Goal: Task Accomplishment & Management: Use online tool/utility

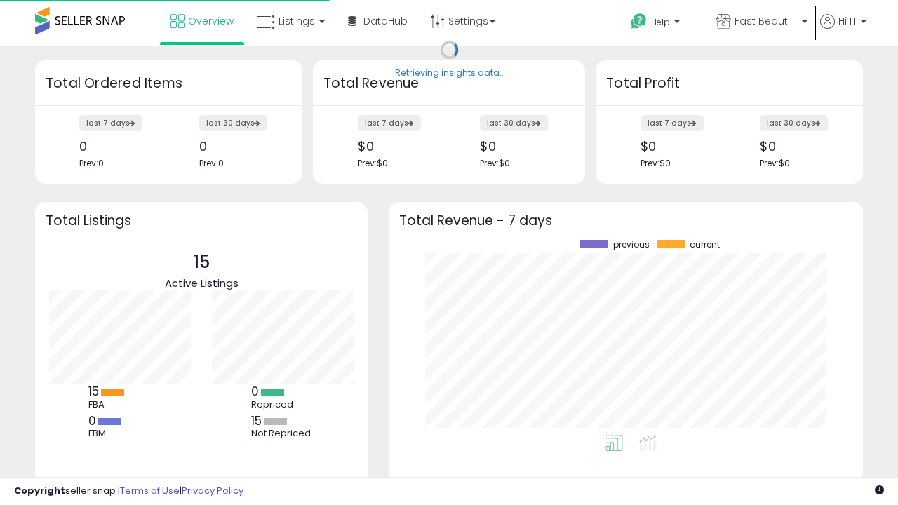
scroll to position [195, 446]
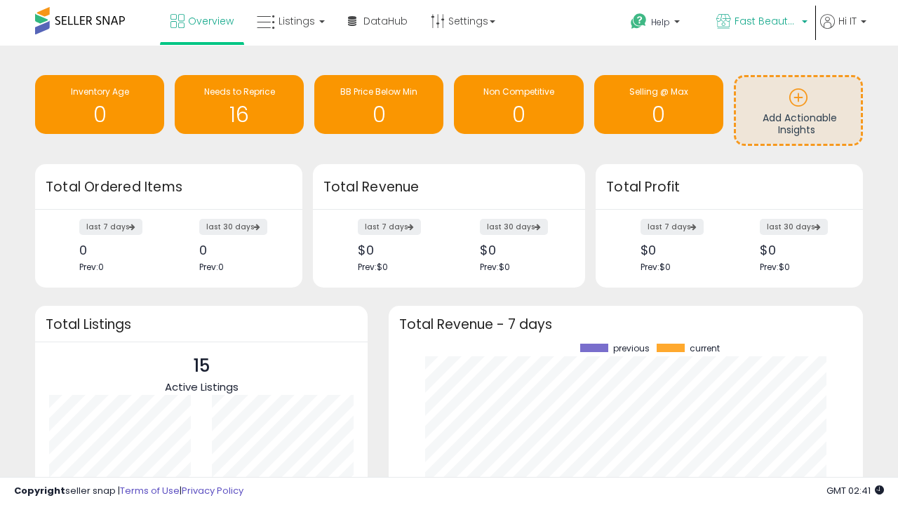
click at [760, 22] on span "Fast Beauty ([GEOGRAPHIC_DATA])" at bounding box center [765, 21] width 63 height 14
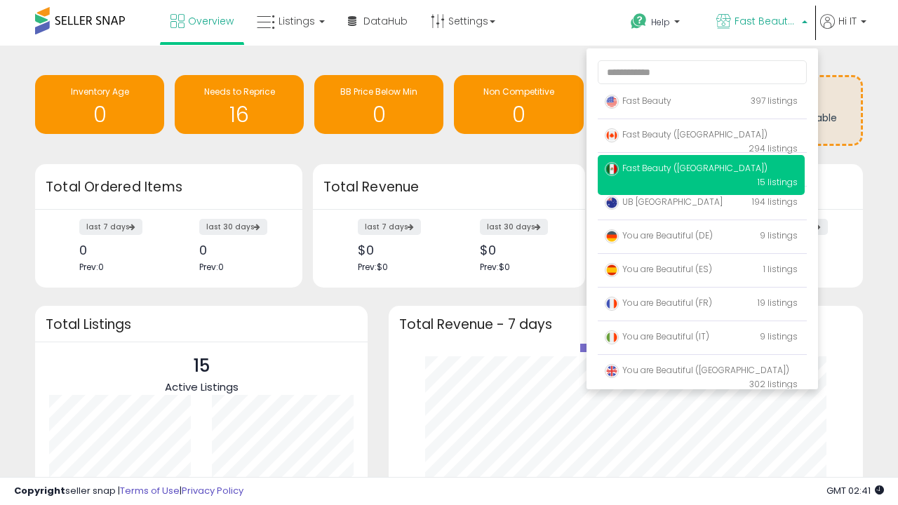
click at [701, 372] on span "You are Beautiful ([GEOGRAPHIC_DATA])" at bounding box center [697, 370] width 184 height 12
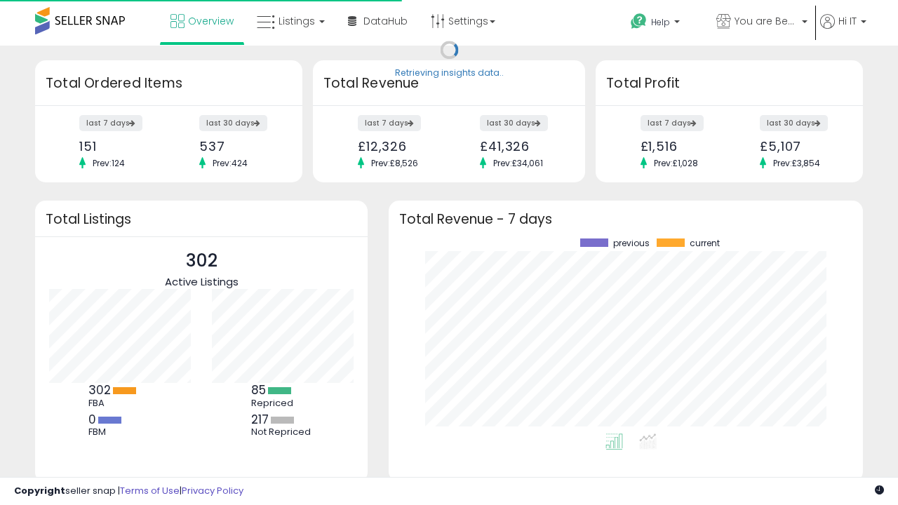
scroll to position [195, 446]
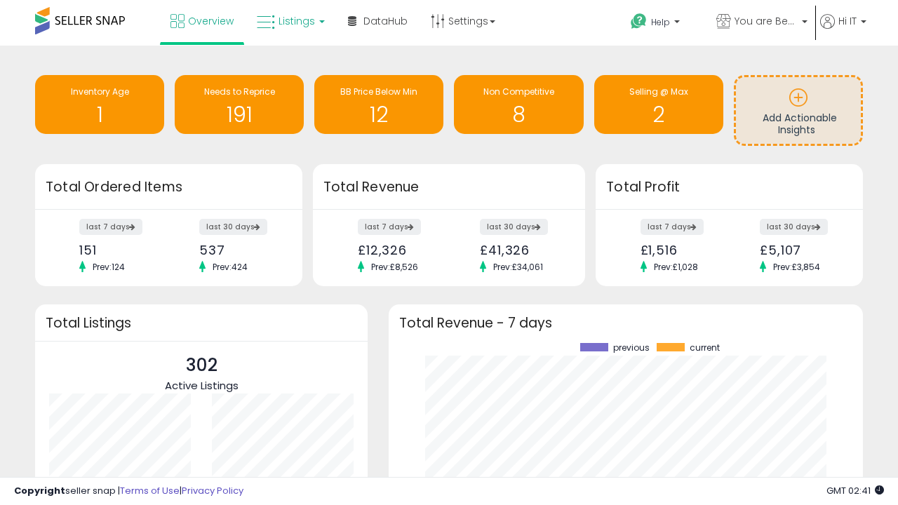
click at [289, 21] on span "Listings" at bounding box center [296, 21] width 36 height 14
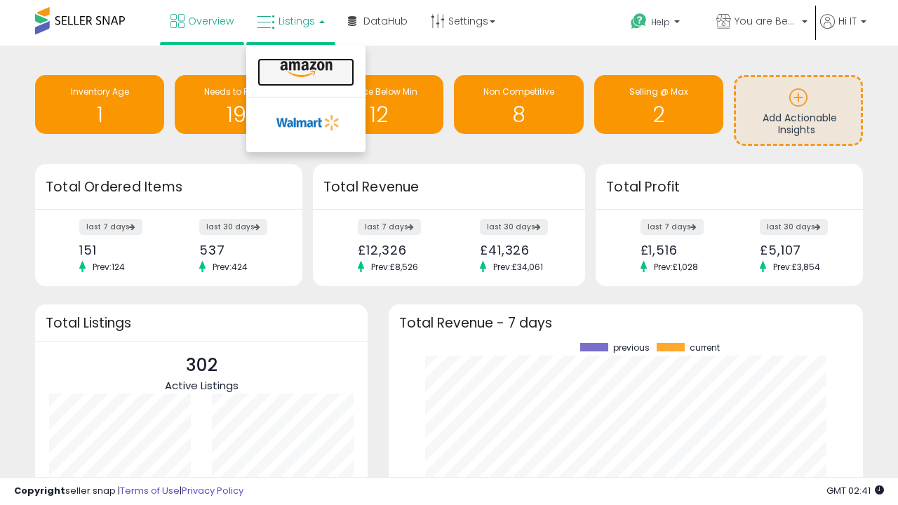
click at [304, 69] on icon at bounding box center [306, 69] width 61 height 18
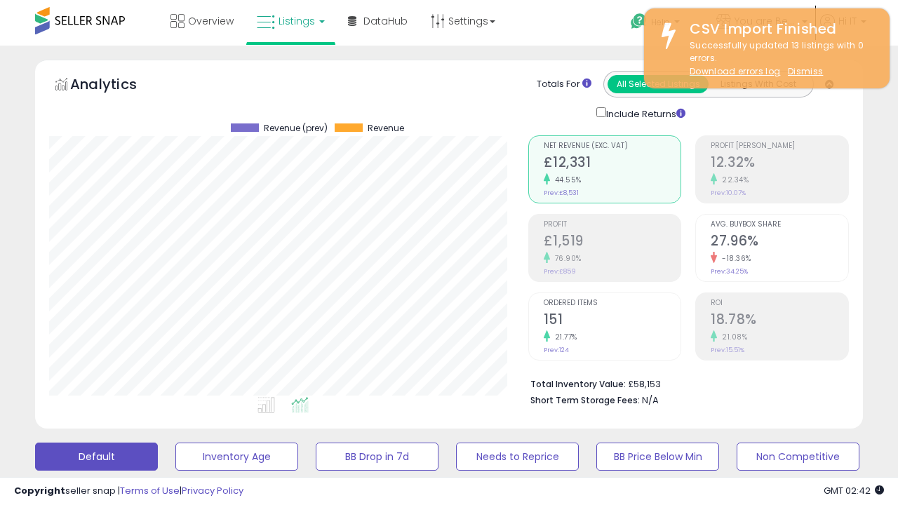
scroll to position [288, 478]
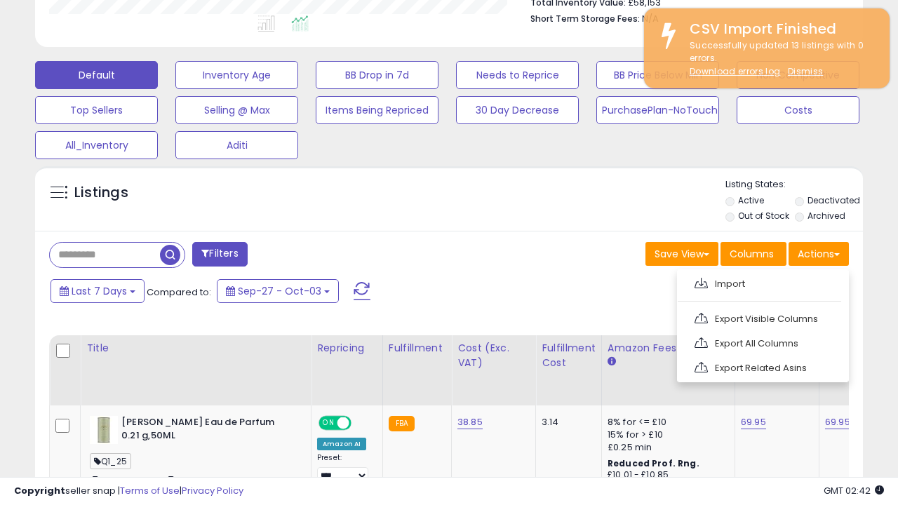
click at [701, 281] on span at bounding box center [700, 283] width 13 height 11
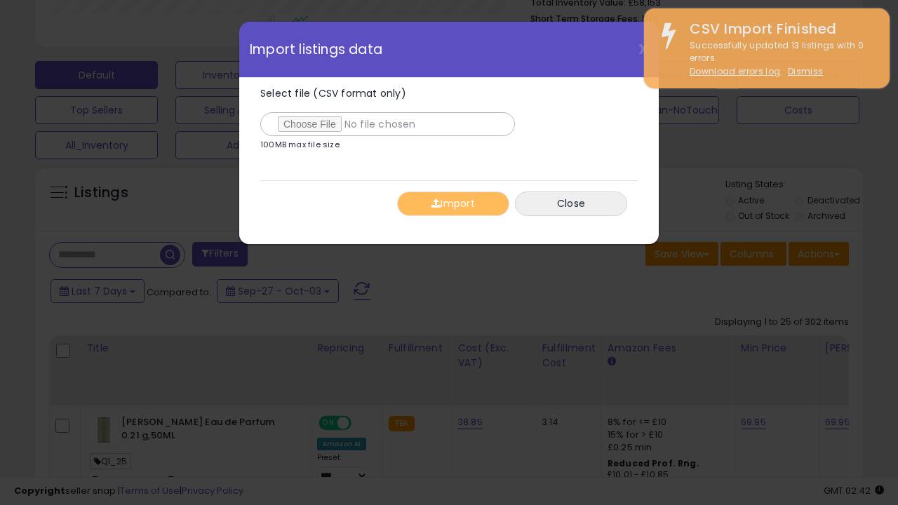
type input "**********"
click at [452, 203] on button "Import" at bounding box center [453, 203] width 112 height 25
